Goal: Information Seeking & Learning: Find specific page/section

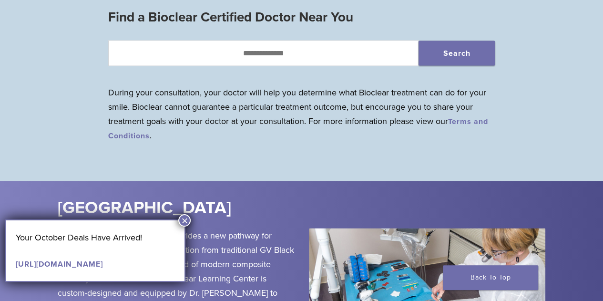
scroll to position [905, 0]
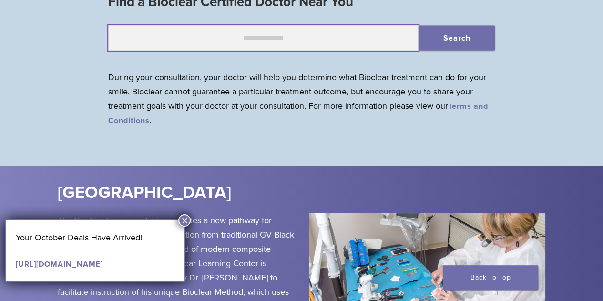
click at [253, 35] on input "text" at bounding box center [263, 38] width 310 height 26
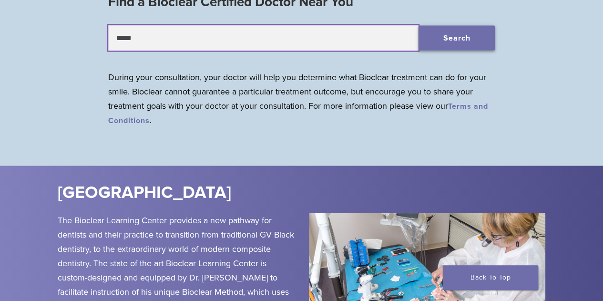
type input "*****"
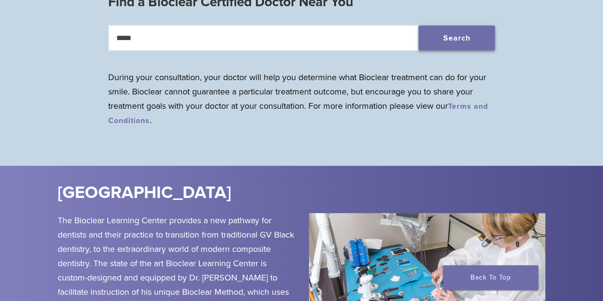
click at [453, 37] on button "Search" at bounding box center [456, 38] width 76 height 25
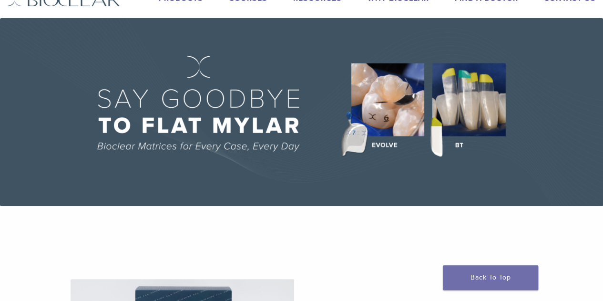
scroll to position [0, 0]
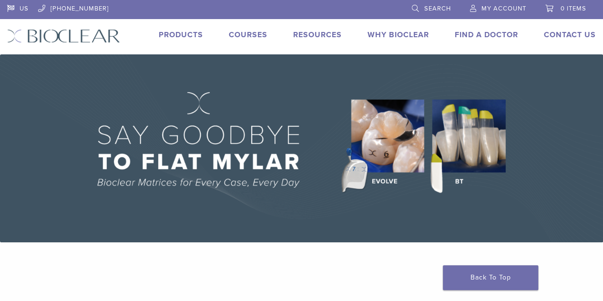
click at [181, 32] on link "Products" at bounding box center [181, 35] width 44 height 10
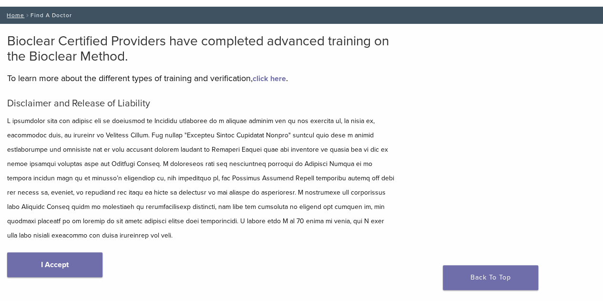
scroll to position [95, 0]
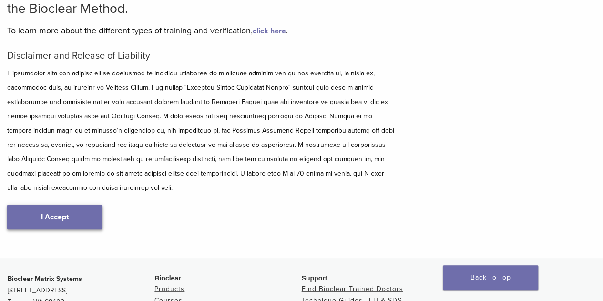
click at [83, 221] on link "I Accept" at bounding box center [54, 216] width 95 height 25
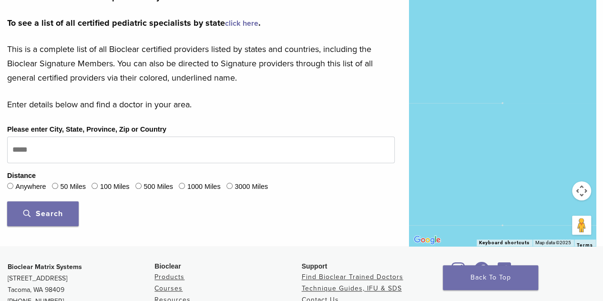
scroll to position [238, 0]
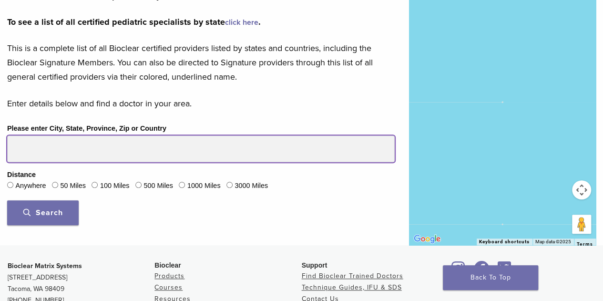
click at [46, 150] on input "Please enter City, State, Province, Zip or Country" at bounding box center [200, 148] width 387 height 27
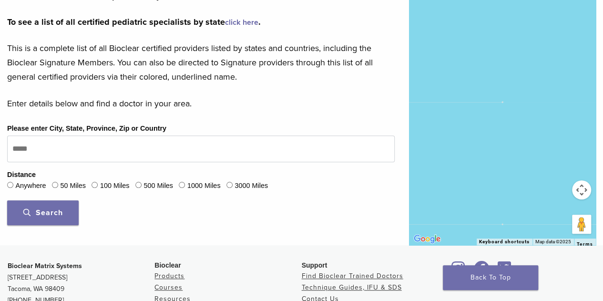
click at [154, 219] on div "Search" at bounding box center [200, 212] width 387 height 25
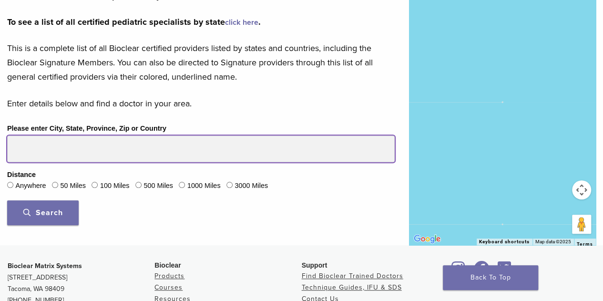
click at [45, 152] on input "Please enter City, State, Province, Zip or Country" at bounding box center [200, 148] width 387 height 27
type input "*****"
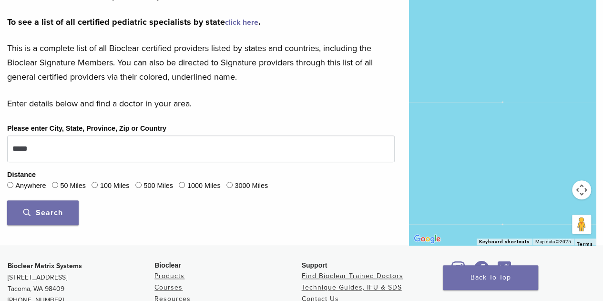
click at [56, 215] on span "Search" at bounding box center [43, 213] width 40 height 10
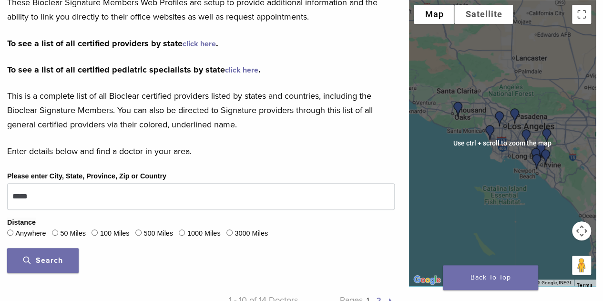
scroll to position [286, 0]
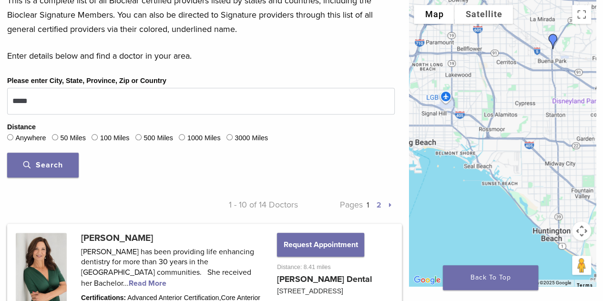
drag, startPoint x: 471, startPoint y: 152, endPoint x: 574, endPoint y: 214, distance: 119.9
click at [574, 214] on div at bounding box center [502, 143] width 187 height 286
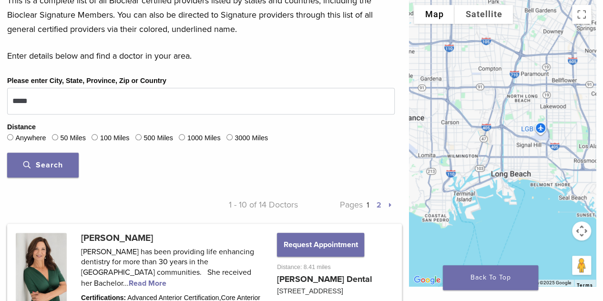
drag, startPoint x: 472, startPoint y: 149, endPoint x: 568, endPoint y: 181, distance: 101.6
click at [568, 181] on div at bounding box center [502, 143] width 187 height 286
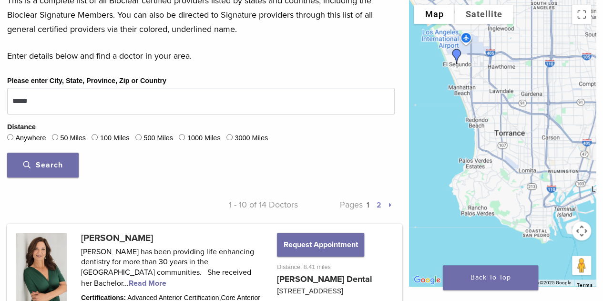
drag, startPoint x: 465, startPoint y: 178, endPoint x: 566, endPoint y: 194, distance: 102.2
click at [566, 194] on div at bounding box center [502, 143] width 187 height 286
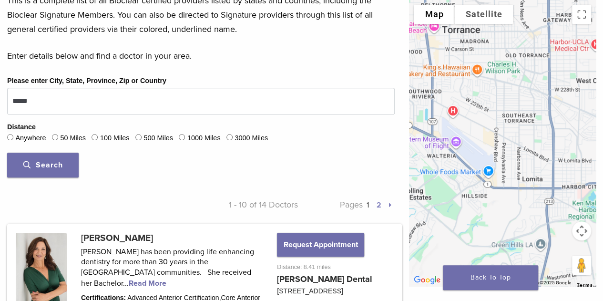
drag, startPoint x: 483, startPoint y: 170, endPoint x: 523, endPoint y: 168, distance: 40.1
click at [523, 168] on div at bounding box center [502, 143] width 187 height 286
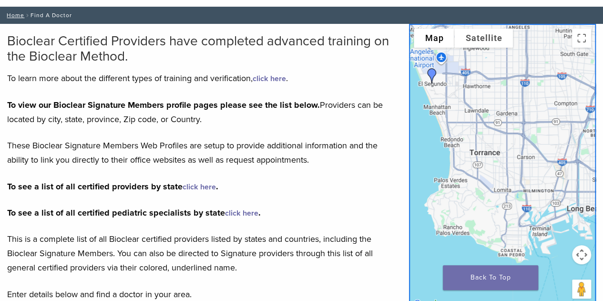
scroll to position [0, 0]
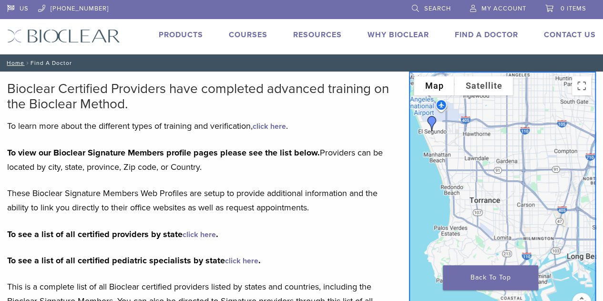
click at [170, 31] on link "Products" at bounding box center [181, 35] width 44 height 10
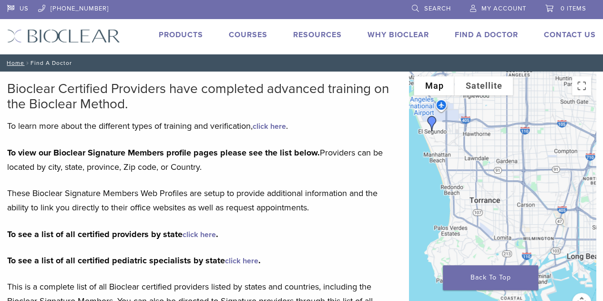
click at [80, 32] on img at bounding box center [63, 36] width 113 height 14
click at [53, 35] on img at bounding box center [63, 36] width 113 height 14
click at [20, 62] on link "Home" at bounding box center [14, 63] width 20 height 7
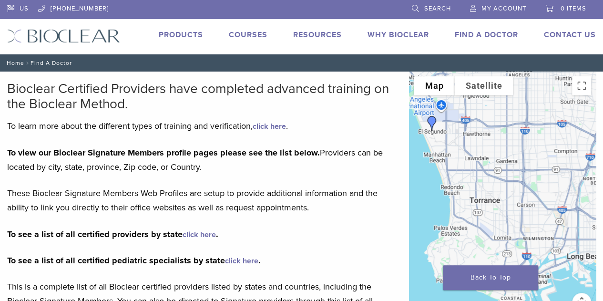
scroll to position [95, 0]
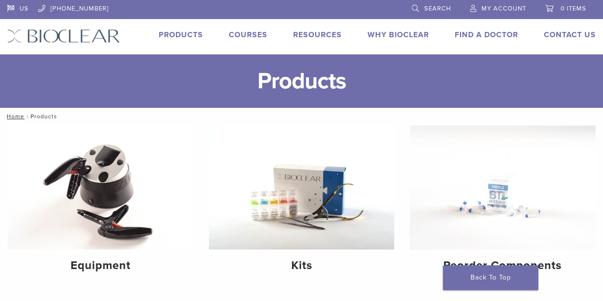
click at [401, 32] on link "Why Bioclear" at bounding box center [397, 35] width 61 height 10
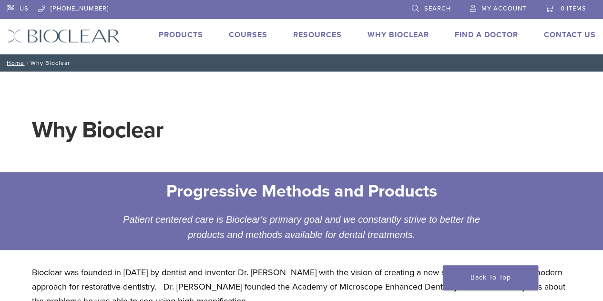
click at [178, 34] on link "Products" at bounding box center [181, 35] width 44 height 10
